Goal: Ask a question

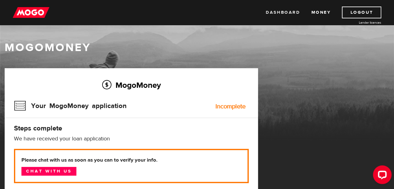
click at [273, 13] on link "Dashboard" at bounding box center [283, 13] width 34 height 12
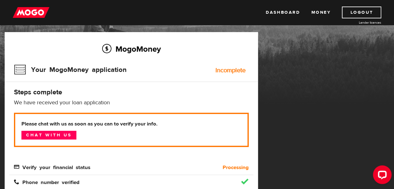
scroll to position [103, 0]
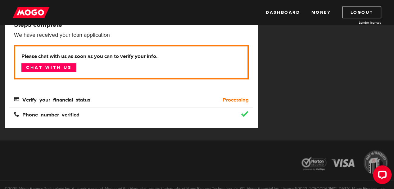
click at [43, 102] on span "Verify your financial status" at bounding box center [52, 98] width 76 height 5
click at [48, 72] on link "Chat with us" at bounding box center [48, 67] width 55 height 9
